Goal: Task Accomplishment & Management: Use online tool/utility

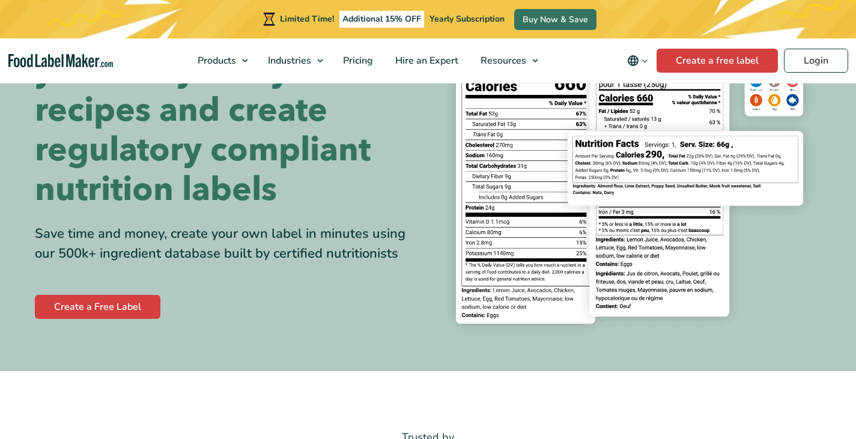
scroll to position [120, 0]
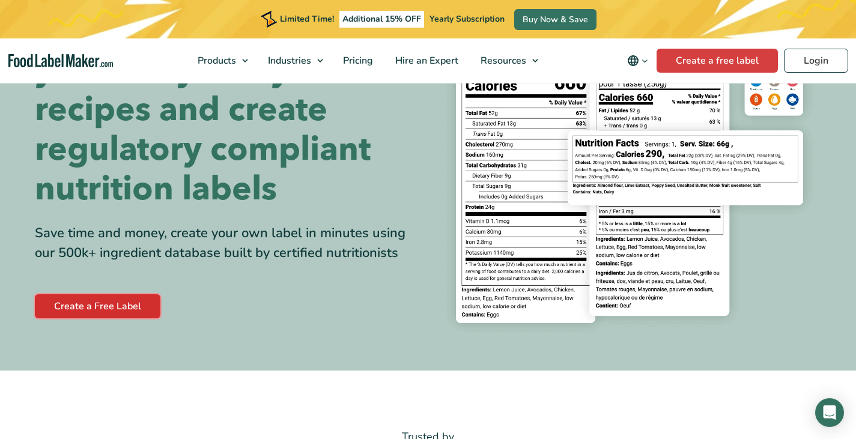
click at [121, 304] on link "Create a Free Label" at bounding box center [97, 306] width 125 height 24
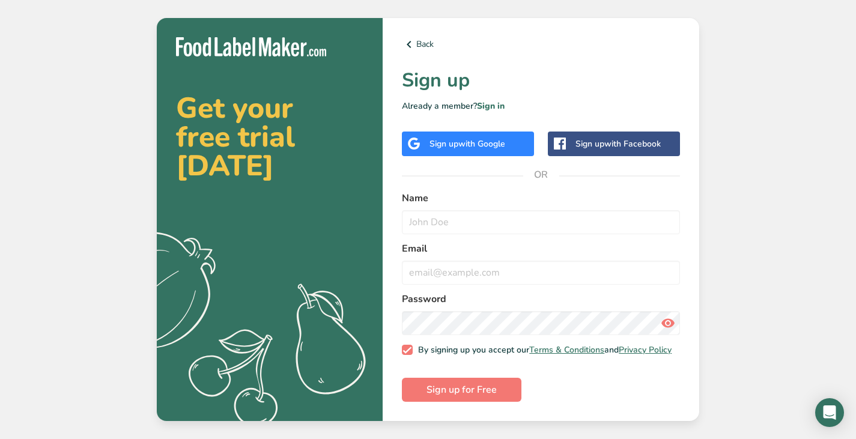
click at [505, 145] on span "with Google" at bounding box center [481, 143] width 47 height 11
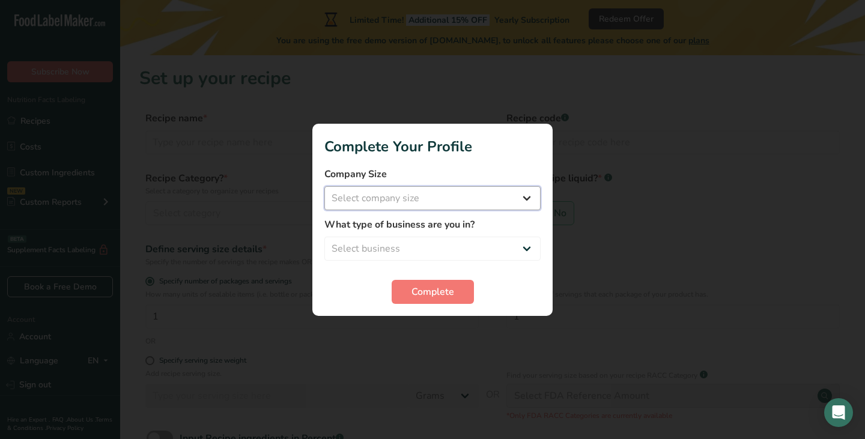
click at [397, 204] on select "Select company size Fewer than 10 Employees 10 to 50 Employees 51 to 500 Employ…" at bounding box center [432, 198] width 216 height 24
select select "1"
click at [324, 186] on select "Select company size Fewer than 10 Employees 10 to 50 Employees 51 to 500 Employ…" at bounding box center [432, 198] width 216 height 24
click at [391, 246] on select "Select business Packaged Food Manufacturer Restaurant & Cafe Bakery Meal Plans …" at bounding box center [432, 249] width 216 height 24
select select "4"
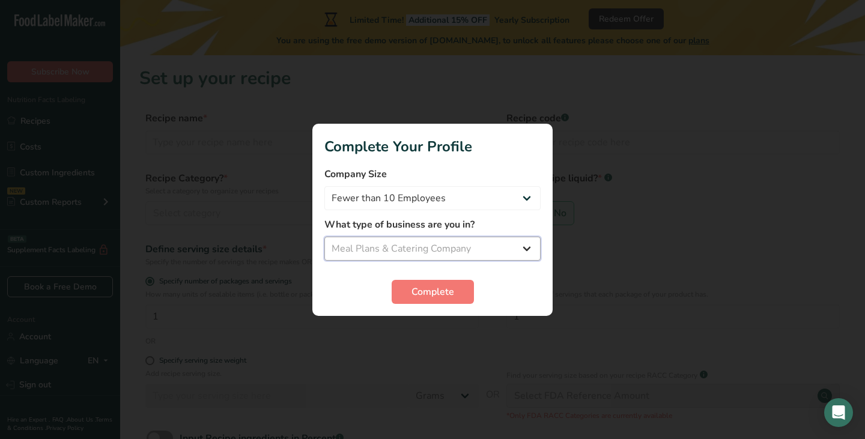
click at [324, 237] on select "Select business Packaged Food Manufacturer Restaurant & Cafe Bakery Meal Plans …" at bounding box center [432, 249] width 216 height 24
click at [420, 297] on span "Complete" at bounding box center [432, 292] width 43 height 14
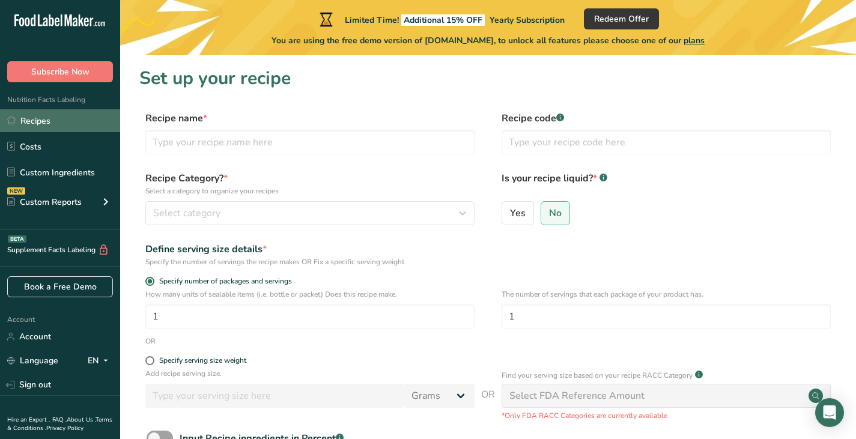
click at [53, 125] on link "Recipes" at bounding box center [60, 120] width 120 height 23
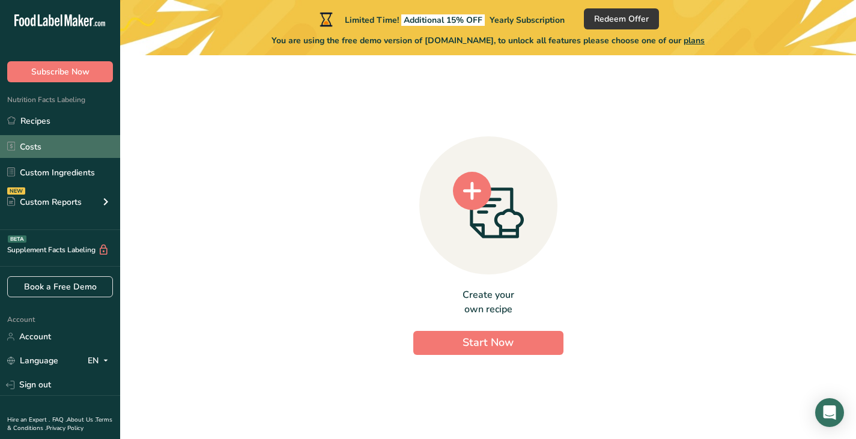
click at [48, 148] on link "Costs" at bounding box center [60, 146] width 120 height 23
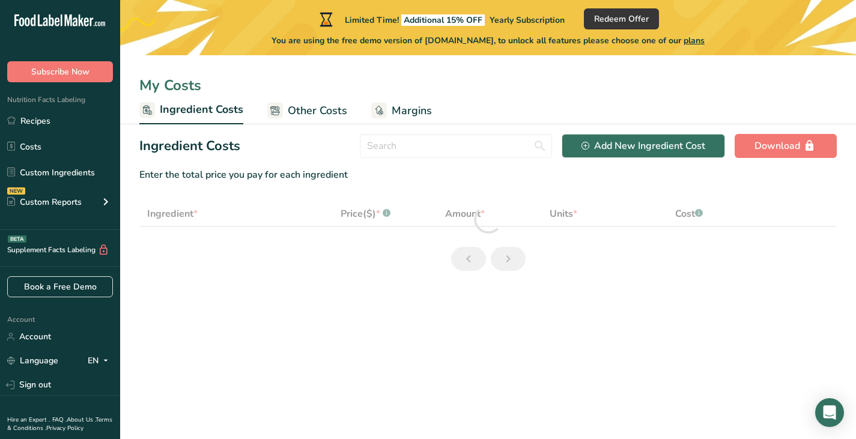
select select "1"
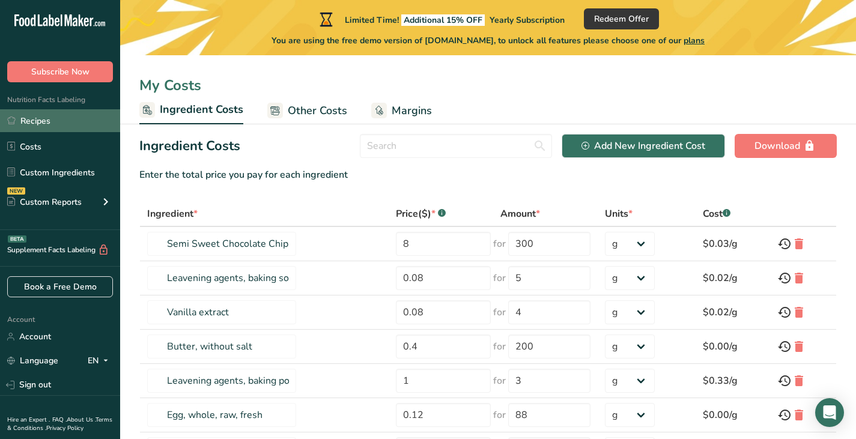
click at [57, 129] on link "Recipes" at bounding box center [60, 120] width 120 height 23
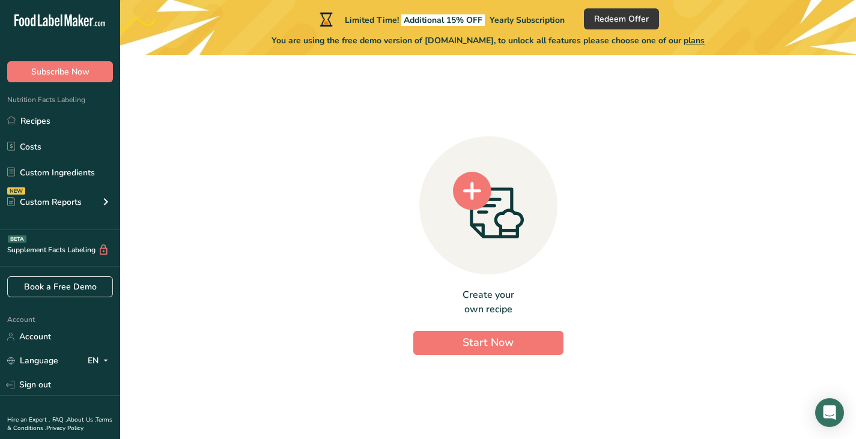
click at [483, 358] on div "Create your own recipe Start Now" at bounding box center [487, 242] width 697 height 355
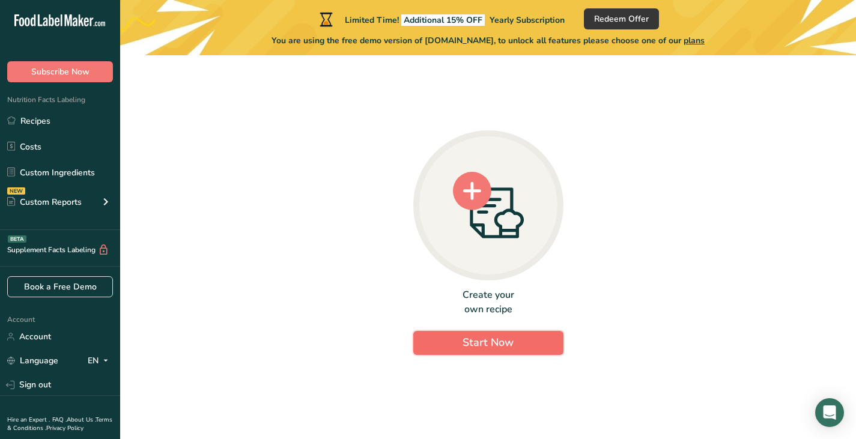
click at [479, 342] on span "Start Now" at bounding box center [487, 342] width 51 height 14
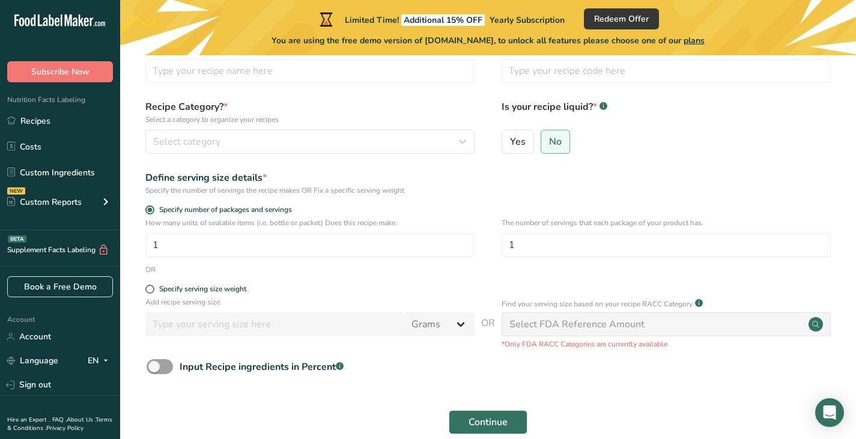
scroll to position [11, 0]
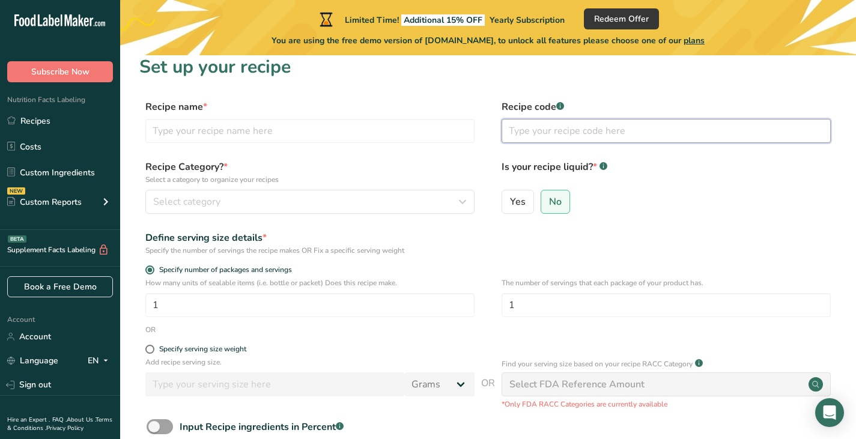
click at [549, 132] on input "text" at bounding box center [665, 131] width 329 height 24
click at [650, 155] on form "Recipe name * Recipe code .a-a{fill:#347362;}.b-a{fill:#fff;} Recipe Category? …" at bounding box center [487, 301] width 697 height 402
